Goal: Transaction & Acquisition: Subscribe to service/newsletter

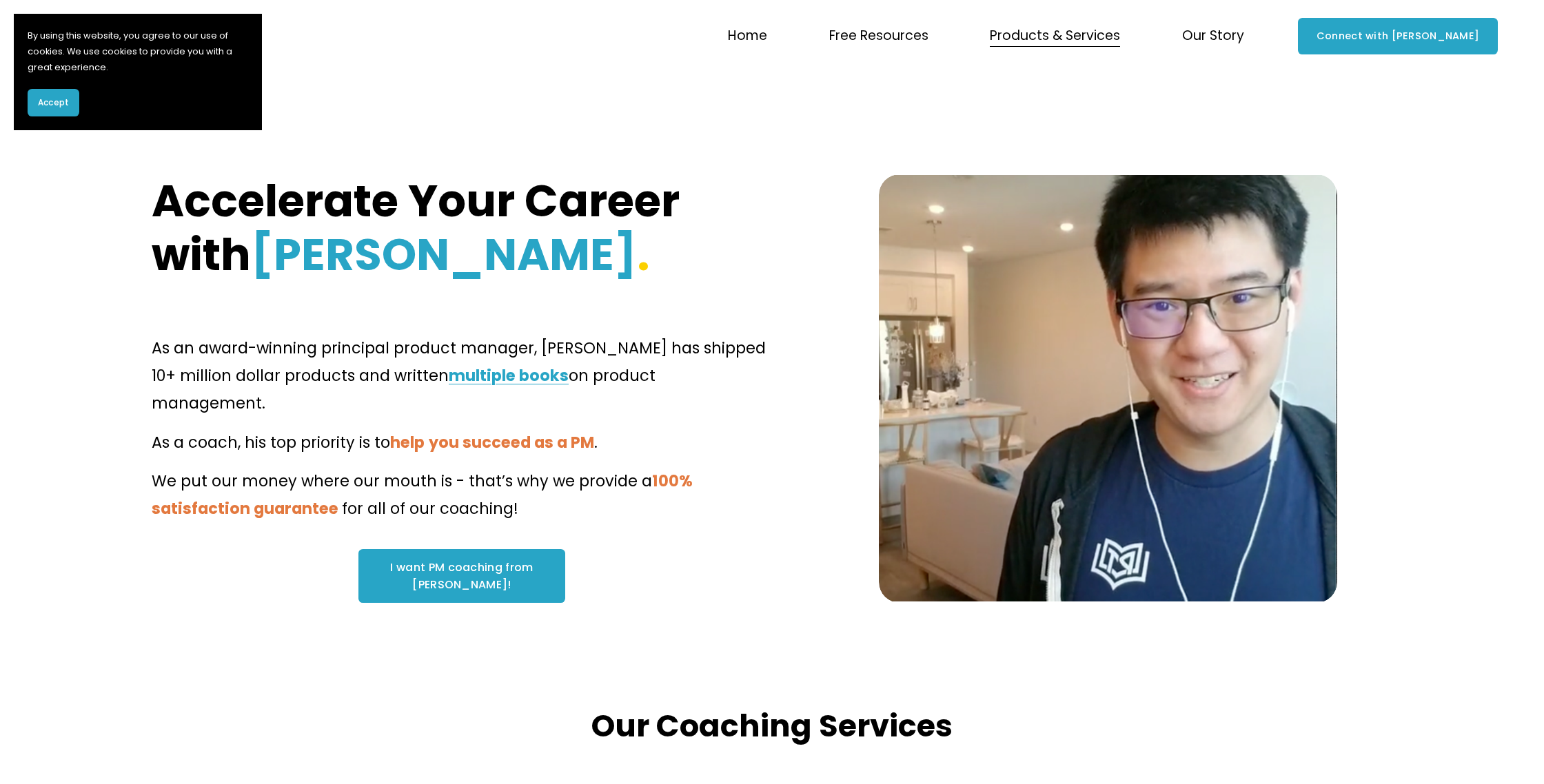
click at [1478, 37] on link "Connect with [PERSON_NAME]" at bounding box center [1398, 36] width 199 height 36
click at [1244, 37] on span "Our Story" at bounding box center [1212, 36] width 62 height 24
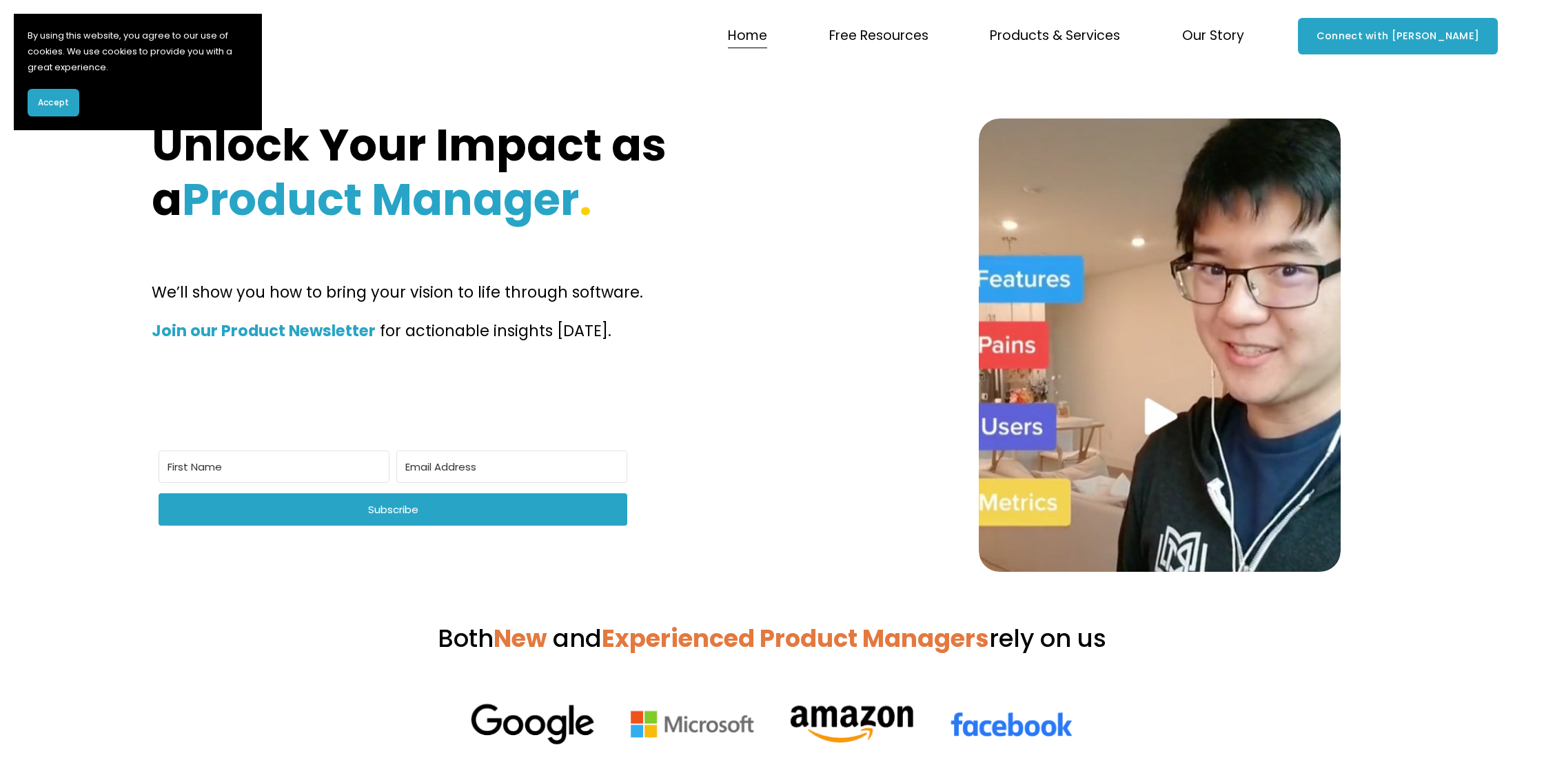
click at [270, 466] on input "First Name" at bounding box center [274, 467] width 231 height 33
type input "Devika"
click at [397, 459] on input "Email Address" at bounding box center [512, 467] width 231 height 33
drag, startPoint x: 508, startPoint y: 459, endPoint x: 274, endPoint y: 458, distance: 234.0
click at [274, 458] on div "Devika devika@devikasaha.com Subscribe" at bounding box center [393, 493] width 475 height 86
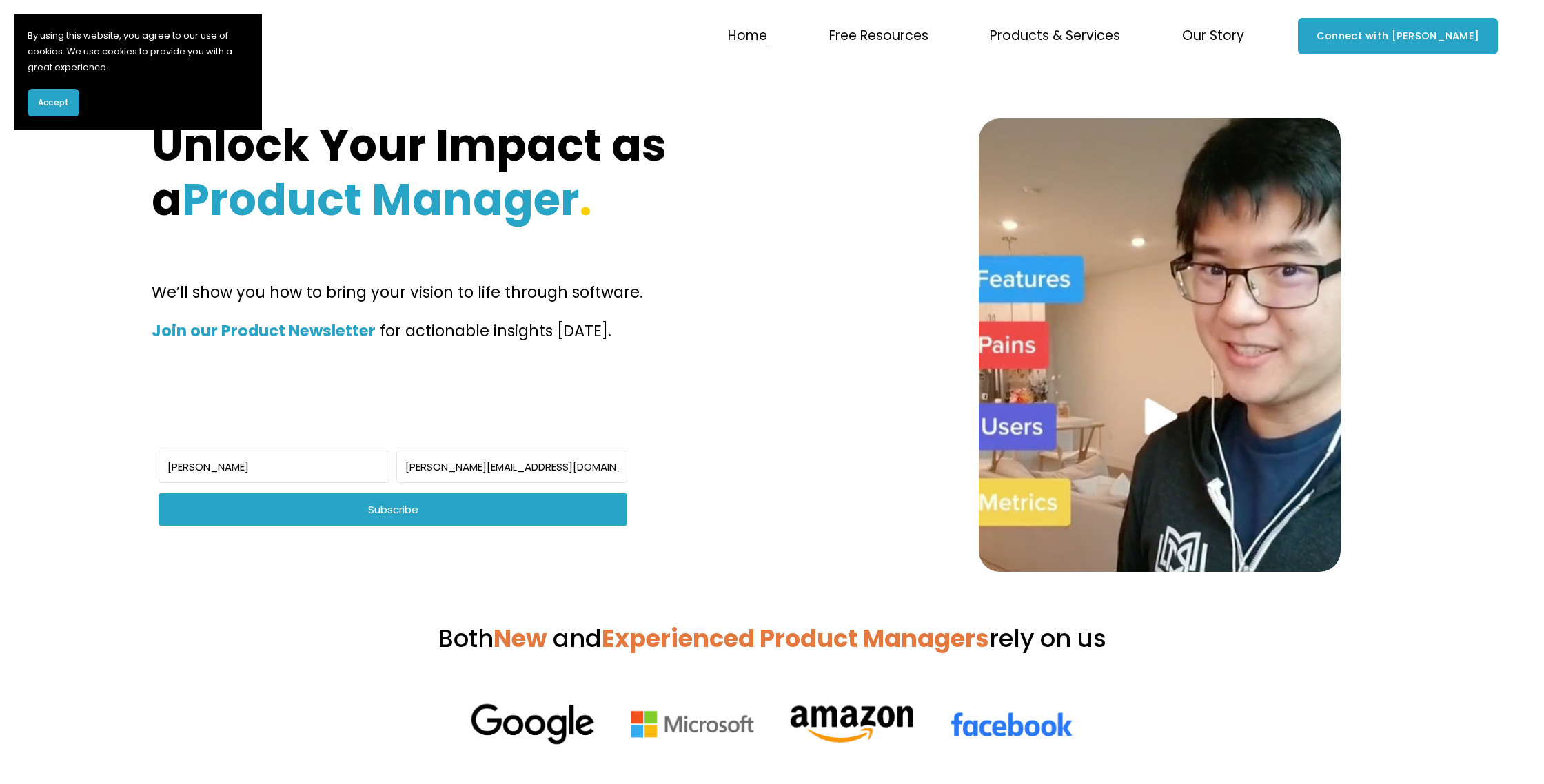
click at [397, 467] on input "devika@devikasaha.com" at bounding box center [512, 467] width 231 height 33
type input "devika.saha0206@gmail.com"
click at [580, 493] on span "Subscribe" at bounding box center [392, 509] width 469 height 33
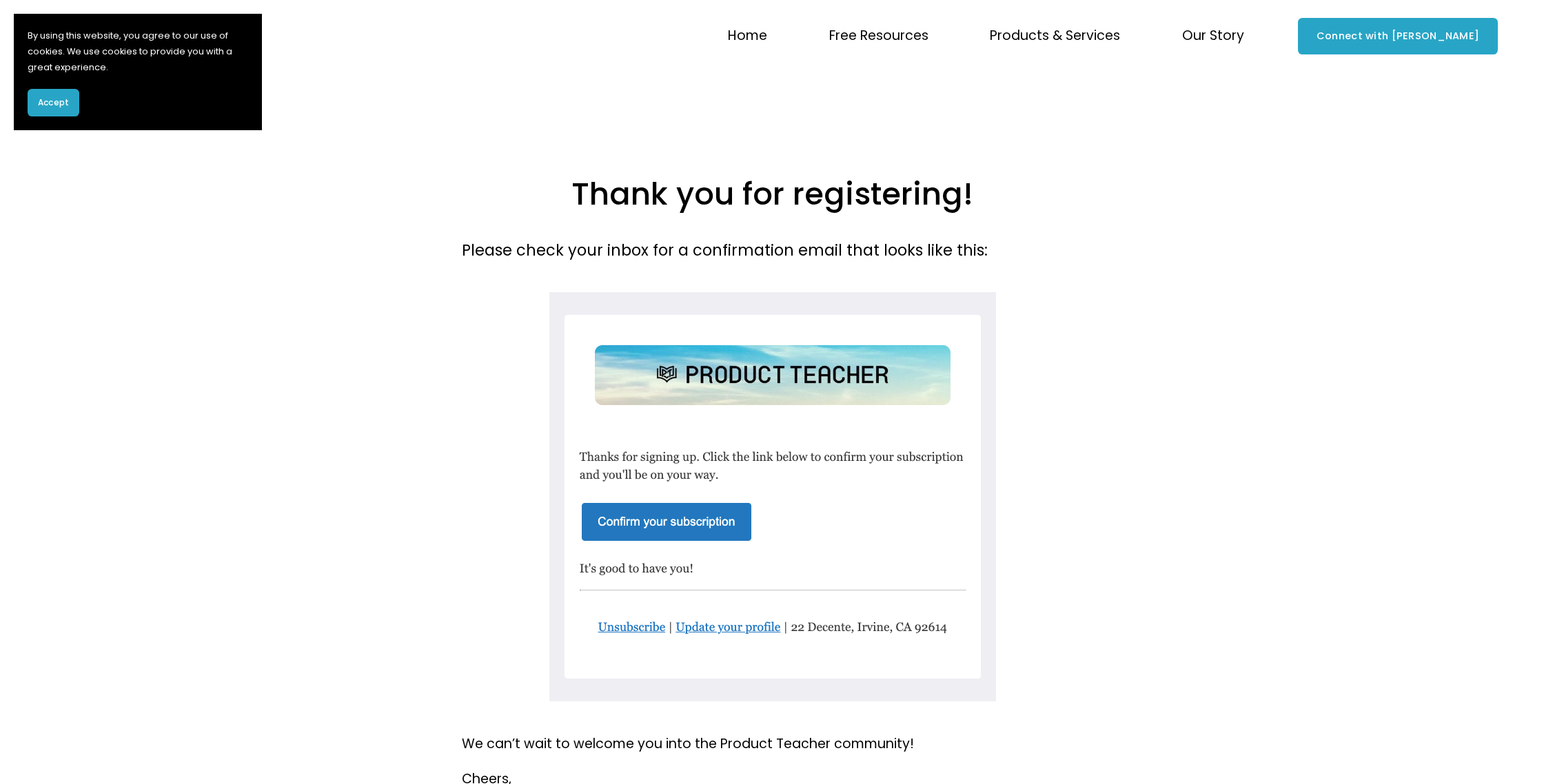
click at [668, 518] on div at bounding box center [772, 498] width 464 height 422
